Goal: Find specific page/section: Find specific page/section

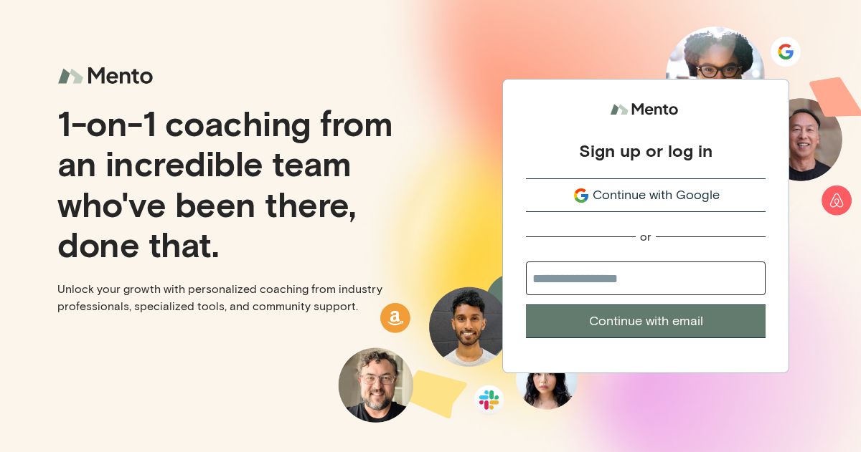
click at [495, 231] on div "Sign up or log in Continue with Google or Continue with email" at bounding box center [645, 226] width 430 height 452
click at [590, 191] on div "Continue with Google" at bounding box center [646, 195] width 240 height 19
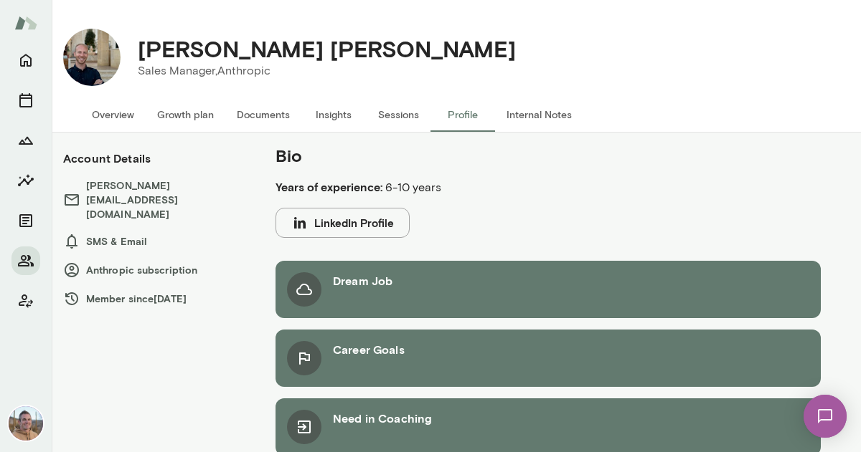
click at [543, 111] on button "Internal Notes" at bounding box center [539, 115] width 88 height 34
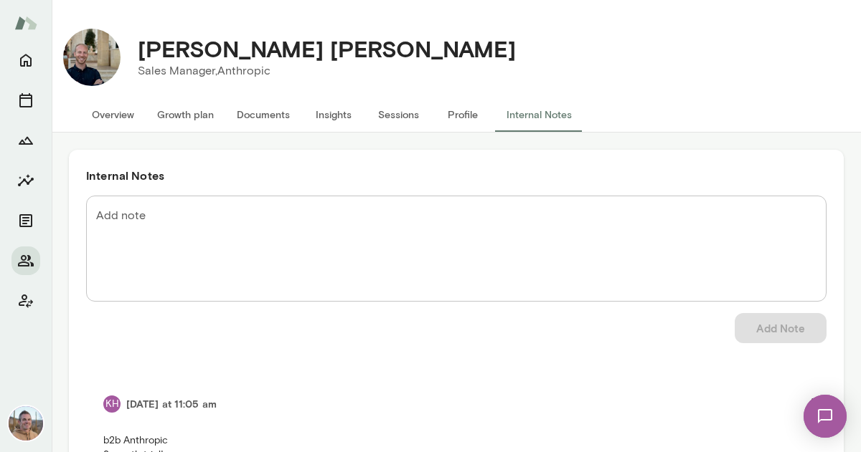
click at [124, 112] on button "Overview" at bounding box center [112, 115] width 65 height 34
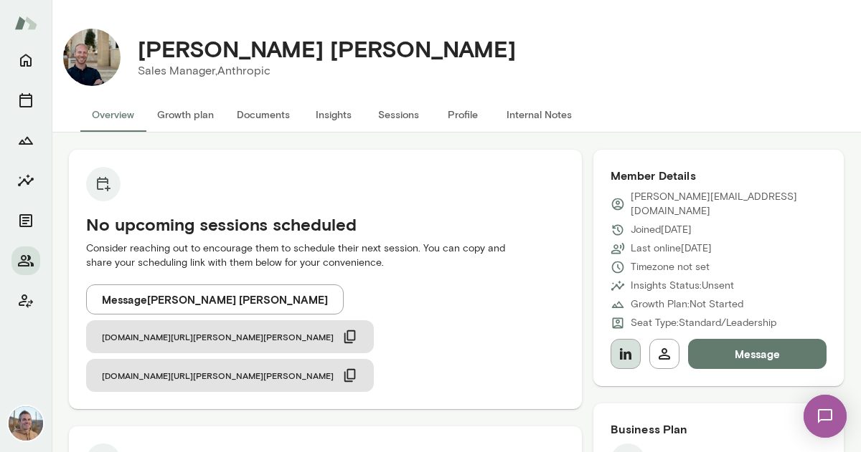
click at [630, 349] on icon "button" at bounding box center [625, 354] width 11 height 11
